Goal: Navigation & Orientation: Find specific page/section

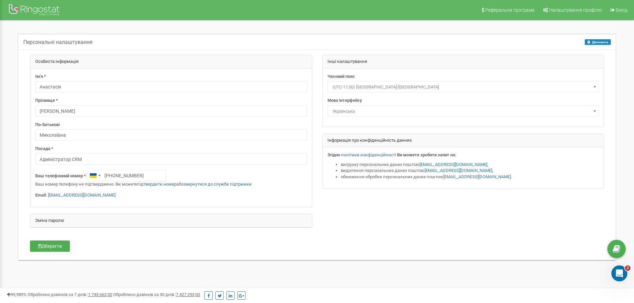
scroll to position [174, 0]
click at [39, 6] on div at bounding box center [34, 11] width 53 height 16
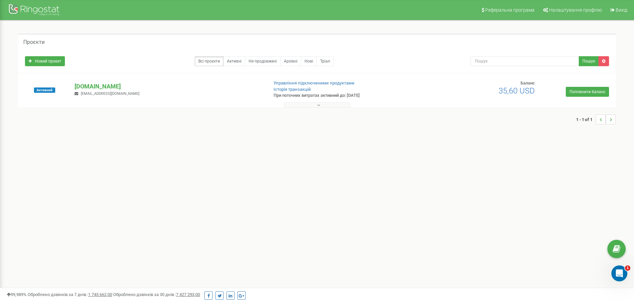
drag, startPoint x: 335, startPoint y: 108, endPoint x: 330, endPoint y: 103, distance: 7.5
click at [333, 106] on div "Проєкти Новий проєкт Всі проєкти Активні Не продовжені Архівні Нові Тріал Пошук…" at bounding box center [316, 83] width 607 height 98
click at [330, 103] on button at bounding box center [317, 105] width 67 height 5
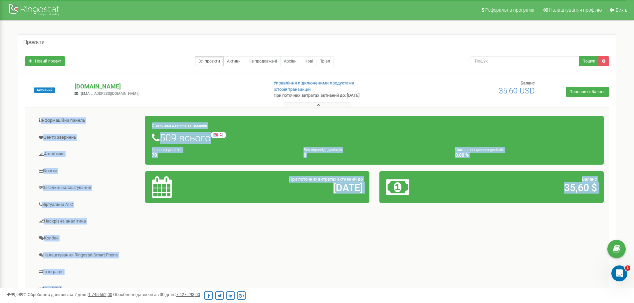
click at [271, 217] on div "Інформаційна панель Центр звернень Аналiтика Кошти" at bounding box center [317, 213] width 584 height 213
click at [73, 135] on link "Центр звернень" at bounding box center [87, 137] width 115 height 16
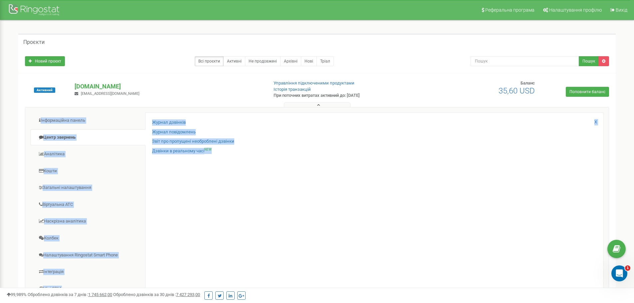
click at [225, 202] on div "Журнал дзвінків Журнал повідомлень Звіт про пропущені необроблені дзвінки Дзвін…" at bounding box center [374, 217] width 459 height 209
